Goal: Task Accomplishment & Management: Use online tool/utility

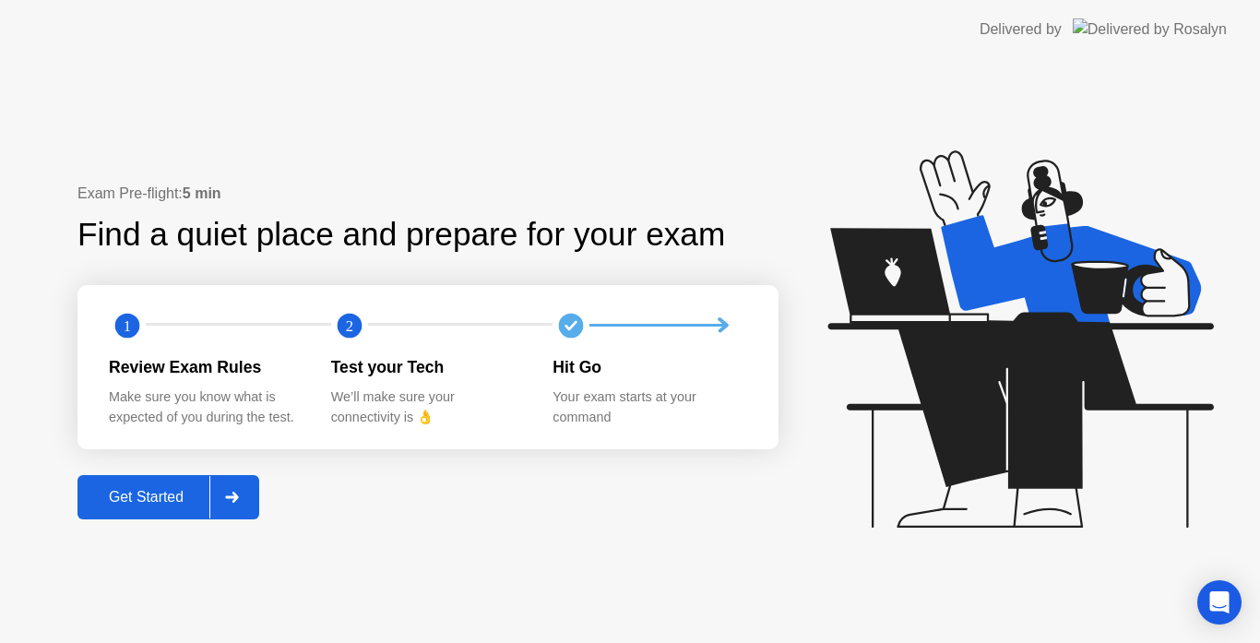
click at [149, 501] on div "Get Started" at bounding box center [146, 497] width 126 height 17
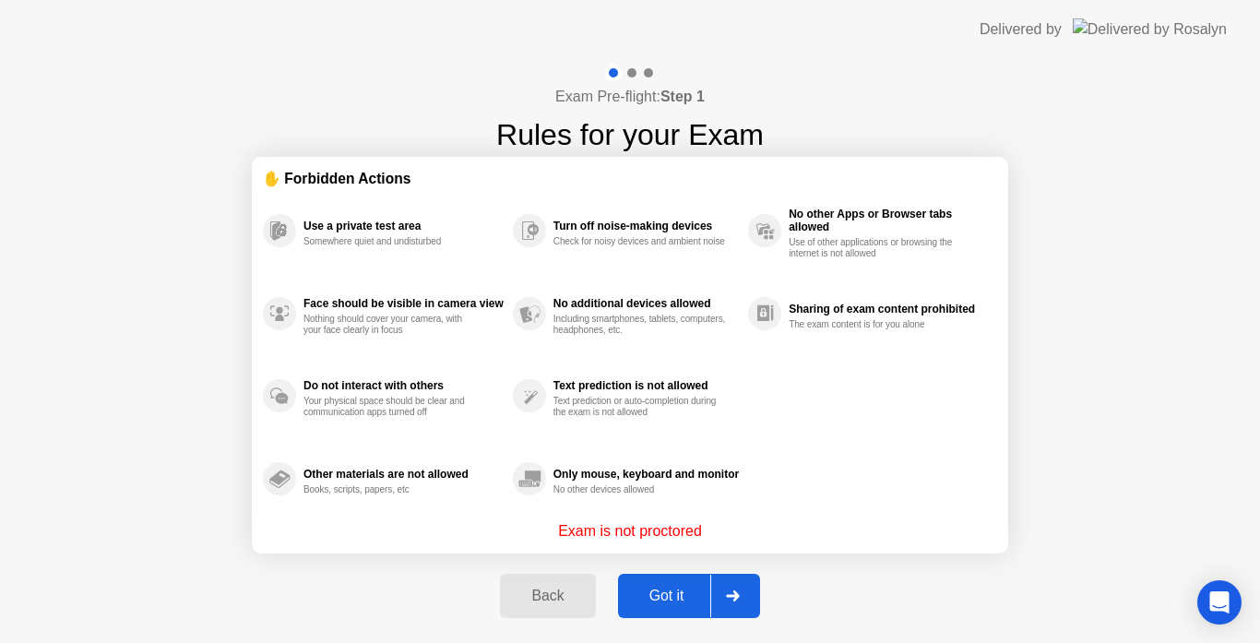
click at [654, 599] on div "Got it" at bounding box center [666, 595] width 87 height 17
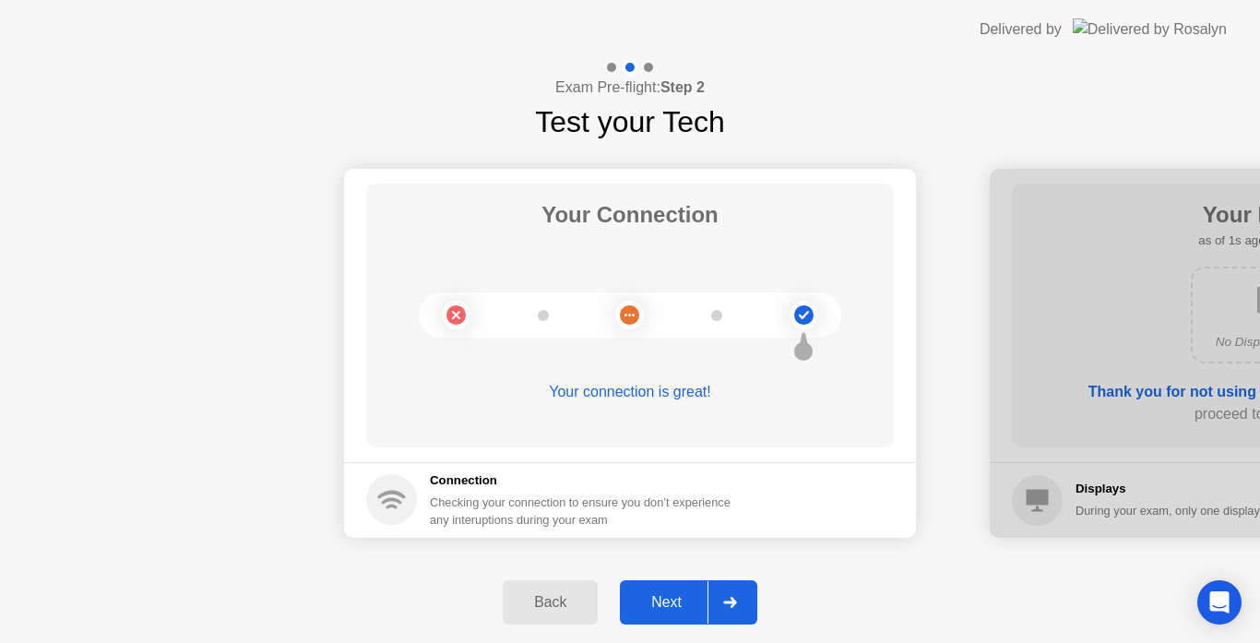
click at [654, 599] on div "Next" at bounding box center [666, 602] width 82 height 17
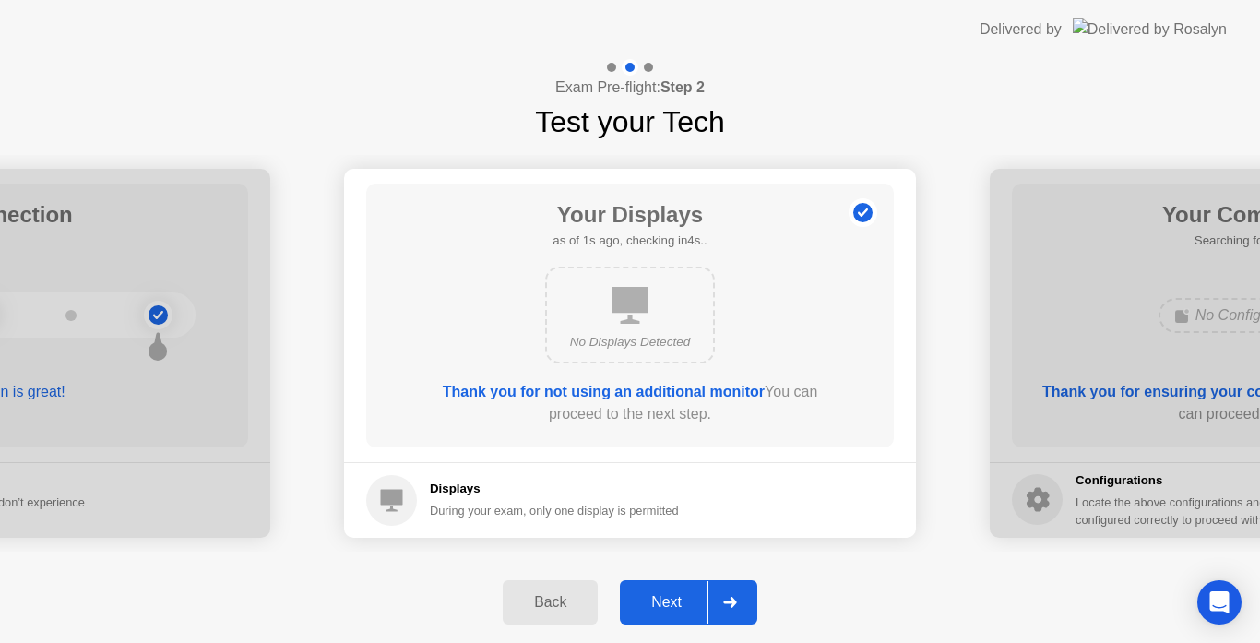
click at [654, 599] on div "Next" at bounding box center [666, 602] width 82 height 17
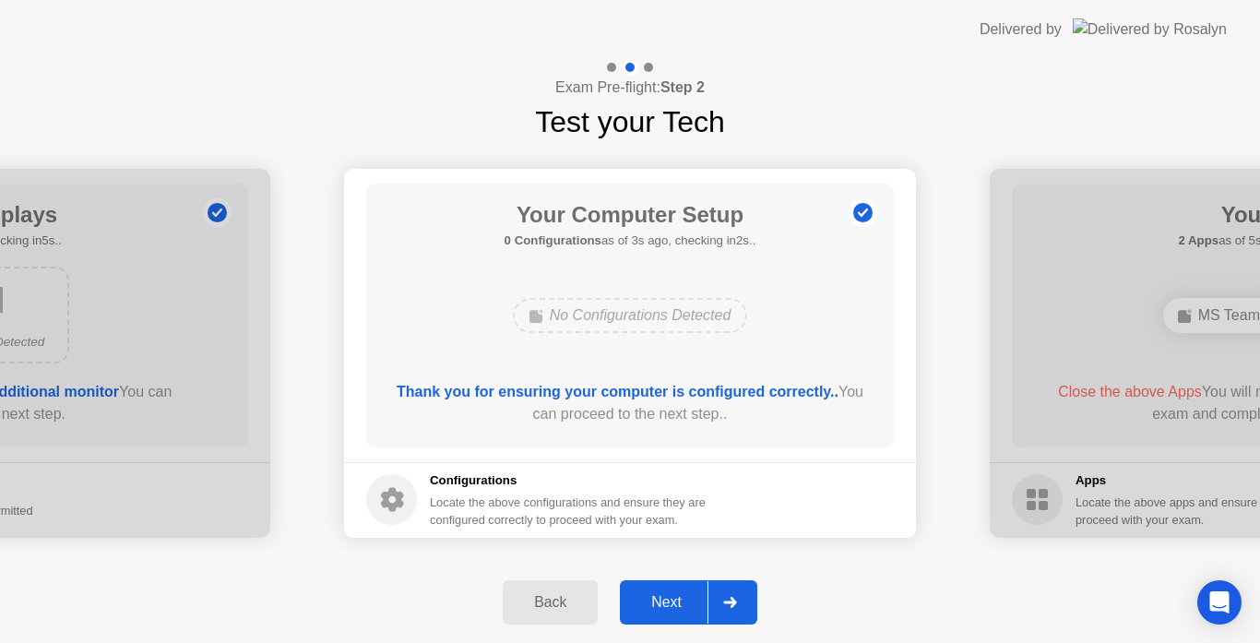
click at [677, 585] on button "Next" at bounding box center [688, 602] width 137 height 44
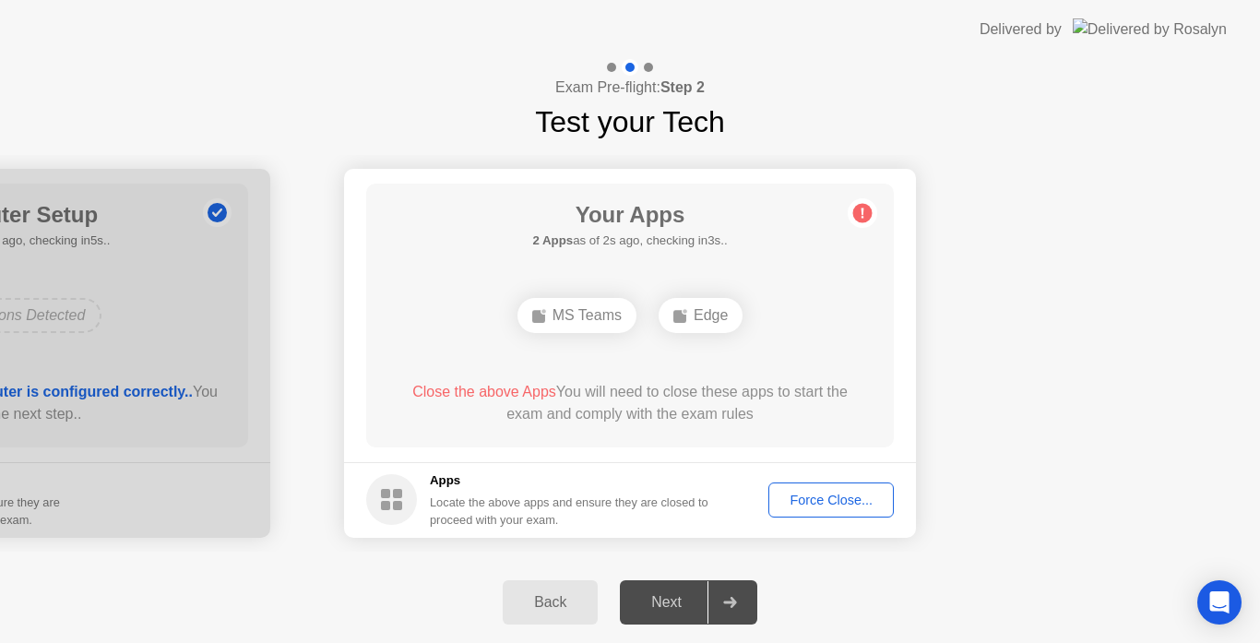
click at [815, 507] on div "Force Close..." at bounding box center [831, 499] width 113 height 15
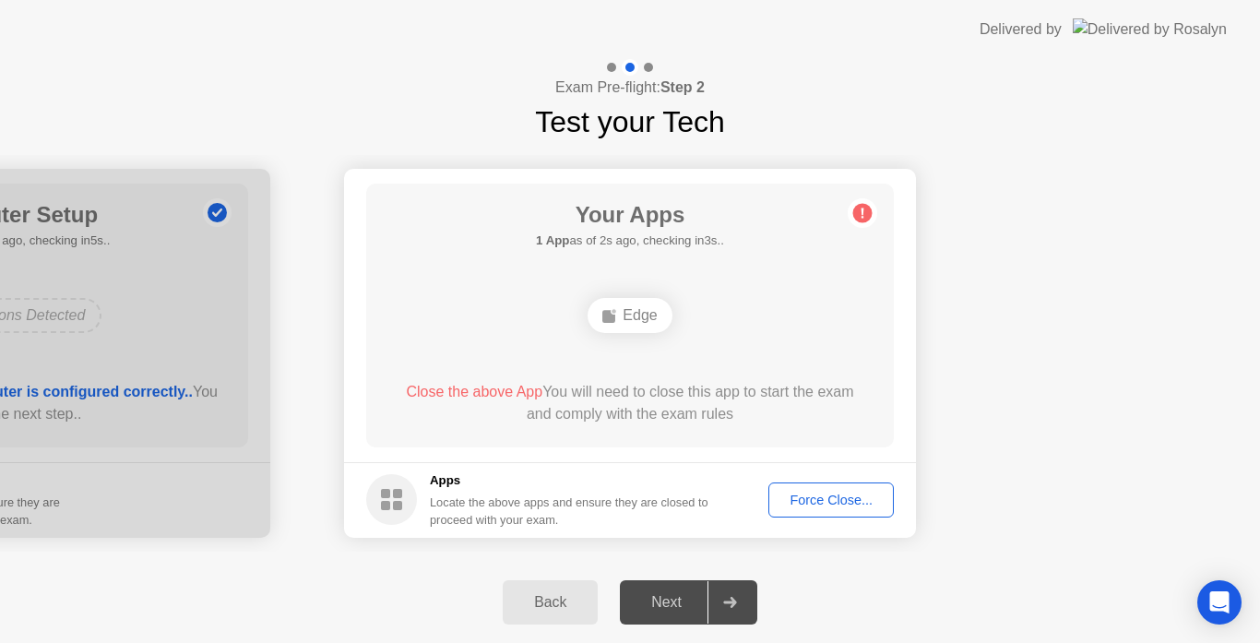
click at [811, 503] on div "Force Close..." at bounding box center [831, 499] width 113 height 15
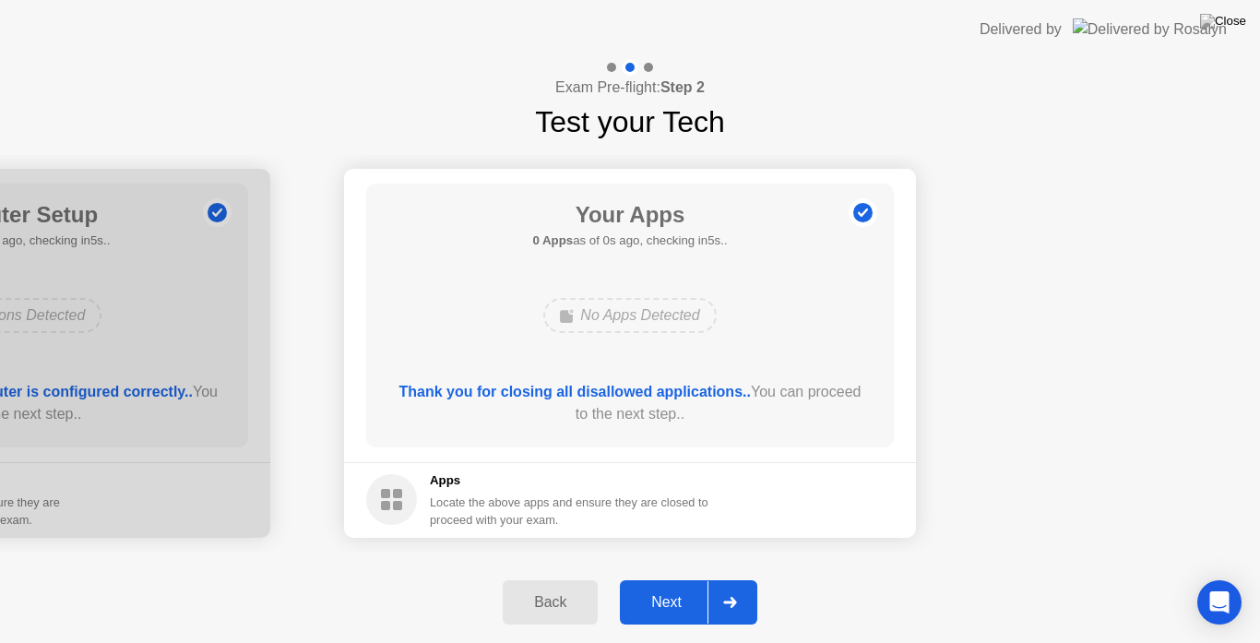
drag, startPoint x: 799, startPoint y: 503, endPoint x: 799, endPoint y: 524, distance: 21.2
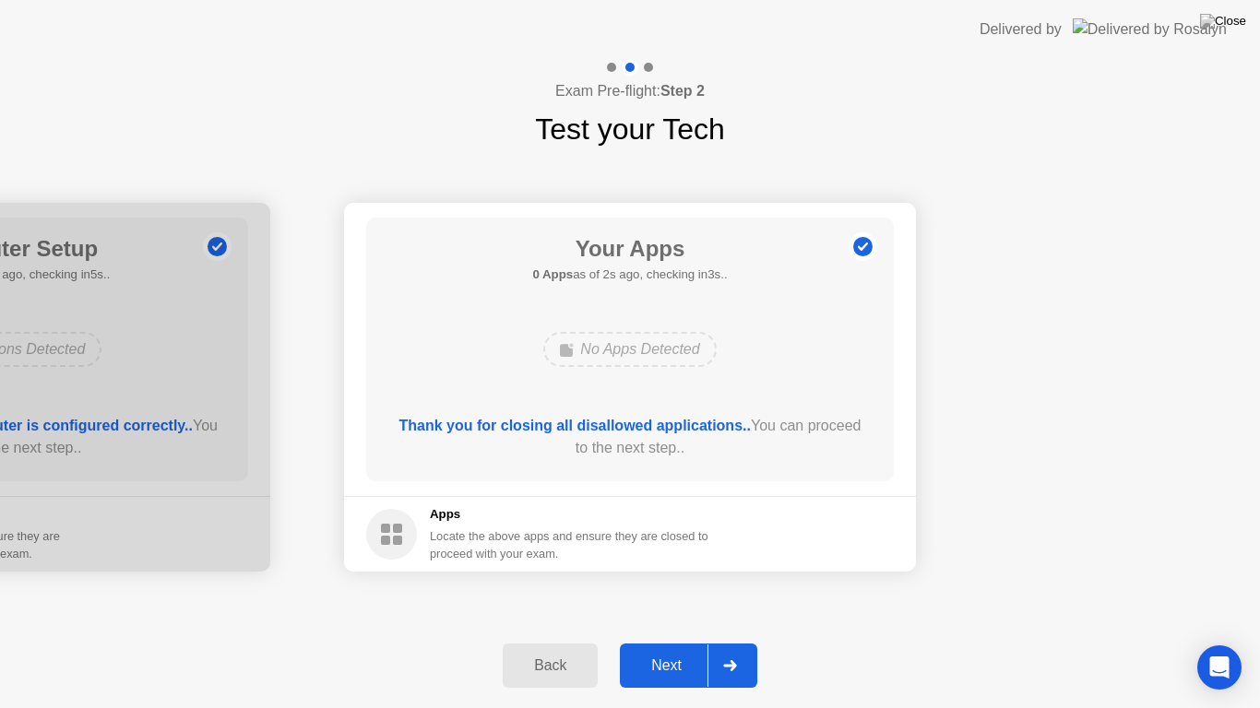
click at [662, 642] on div "Next" at bounding box center [666, 665] width 82 height 17
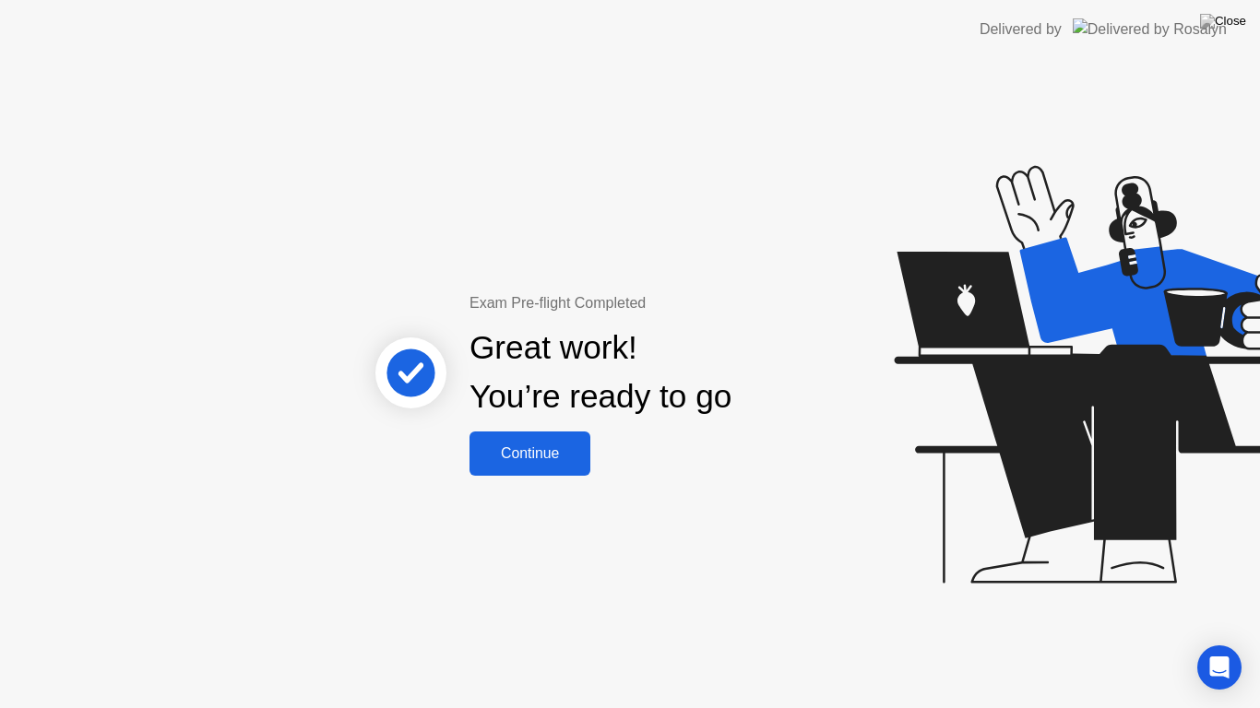
click at [528, 449] on div "Continue" at bounding box center [530, 453] width 110 height 17
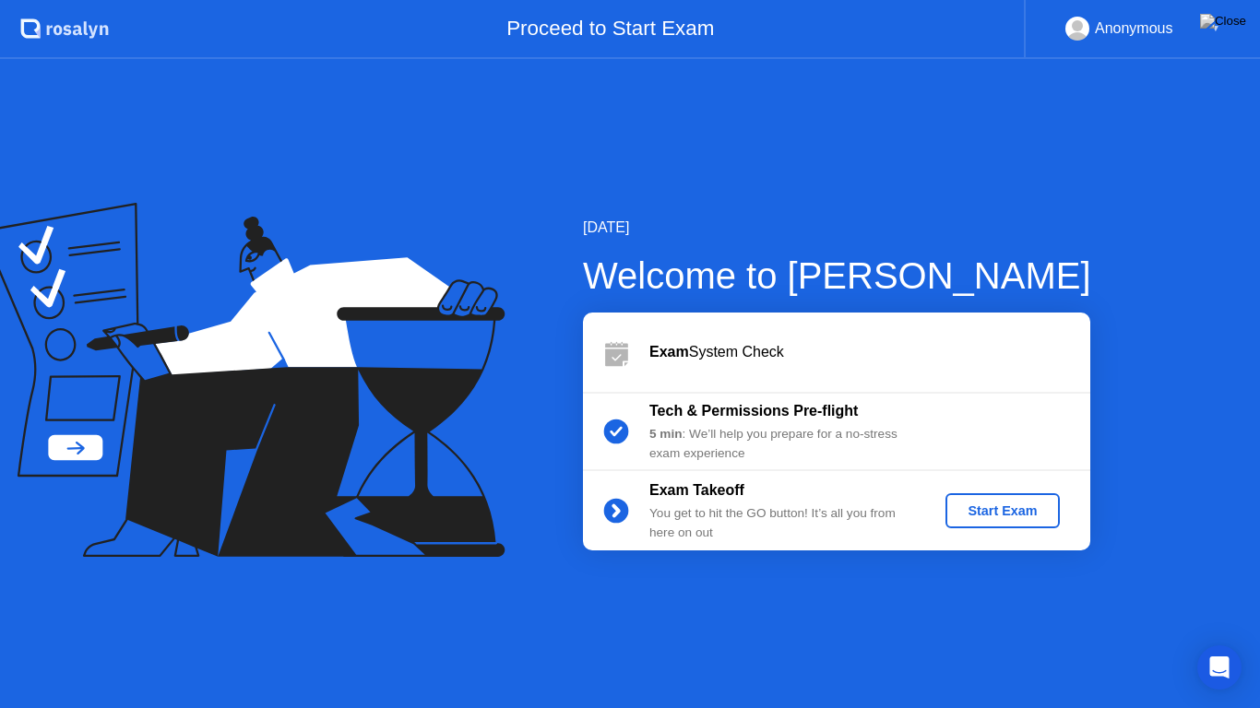
click at [1032, 518] on div "Start Exam" at bounding box center [1002, 510] width 99 height 15
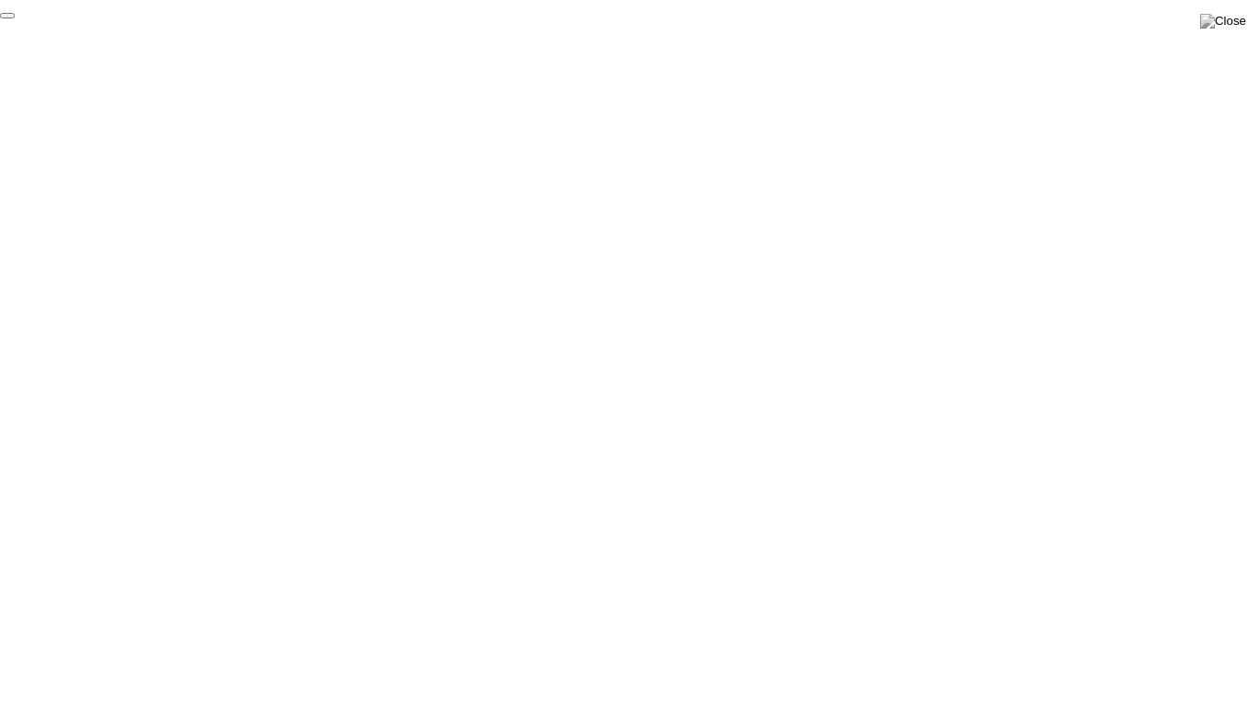
click div "End Proctoring Session"
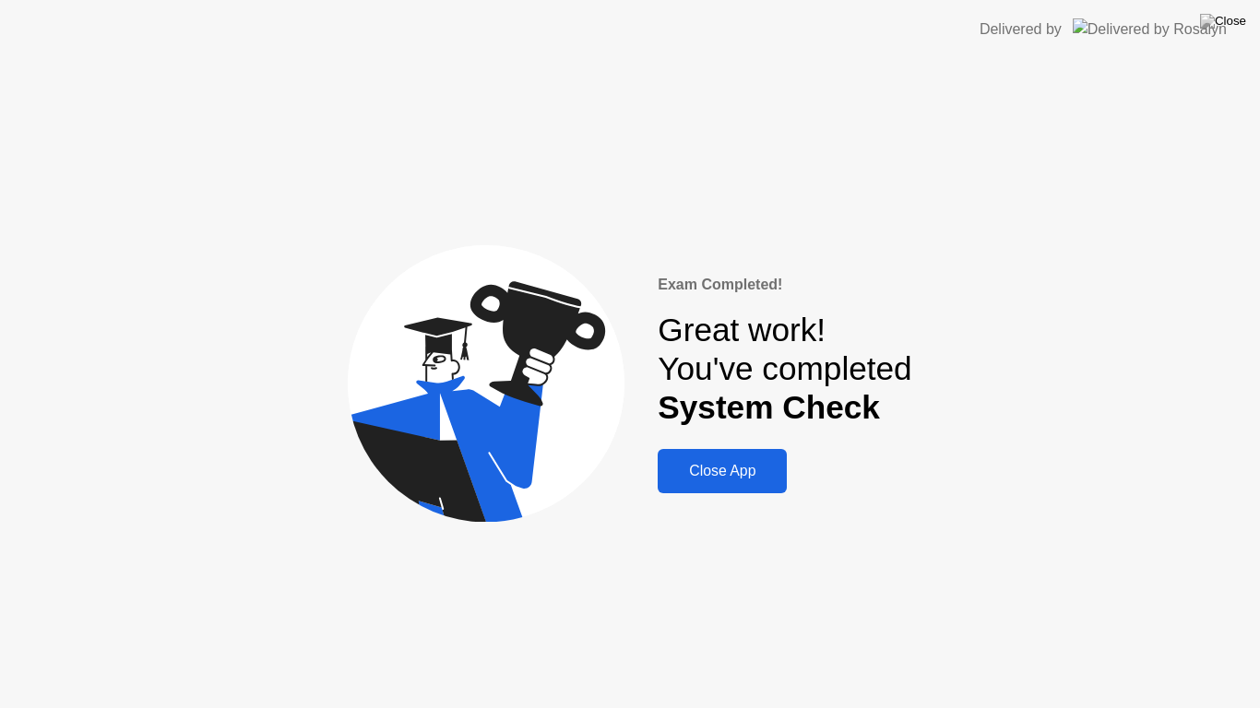
click at [719, 476] on div "Close App" at bounding box center [722, 471] width 118 height 17
